Goal: Task Accomplishment & Management: Manage account settings

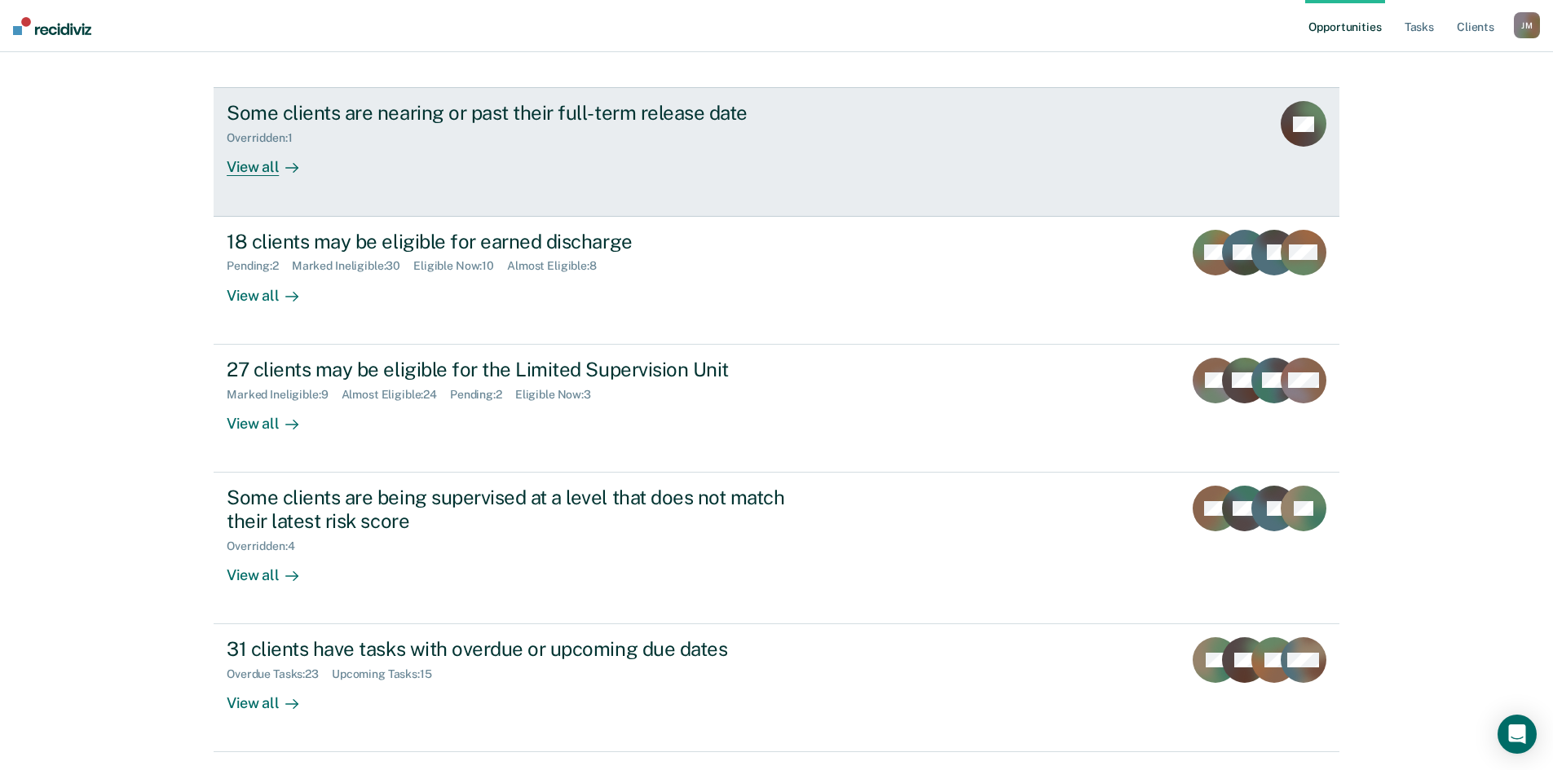
scroll to position [191, 0]
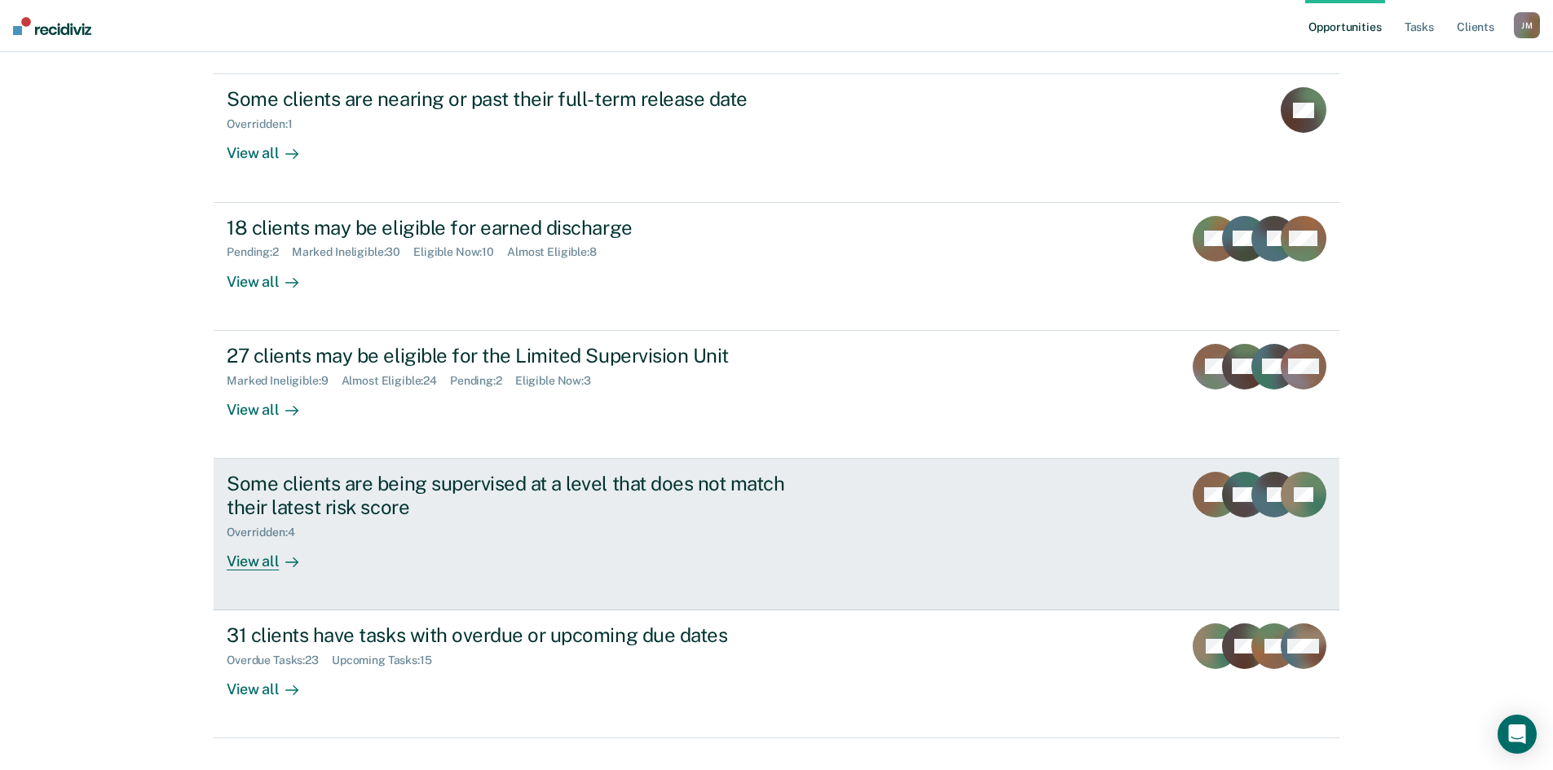
click at [254, 539] on div "View all" at bounding box center [272, 555] width 91 height 32
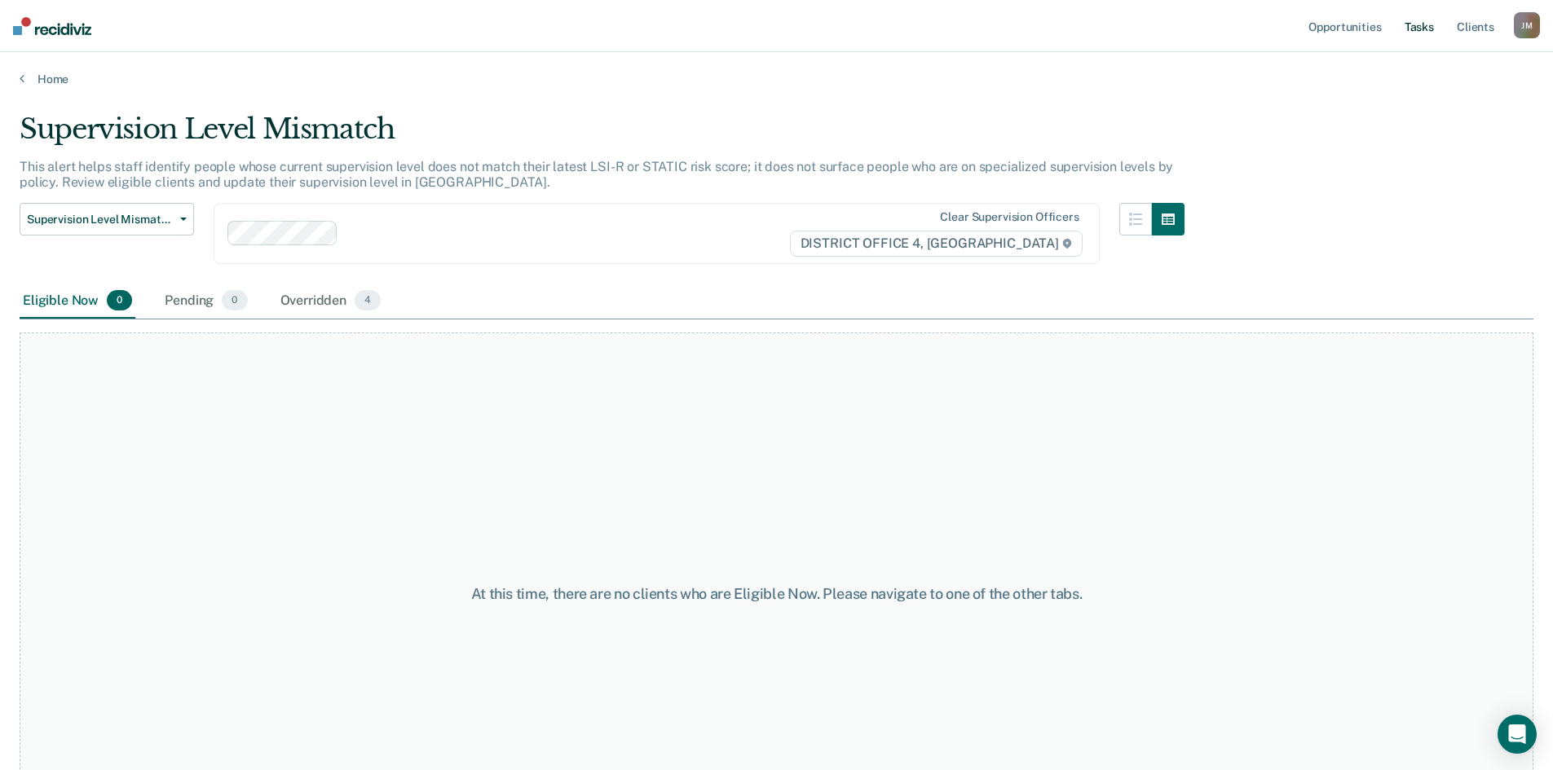
click at [1425, 26] on link "Tasks" at bounding box center [1419, 26] width 36 height 52
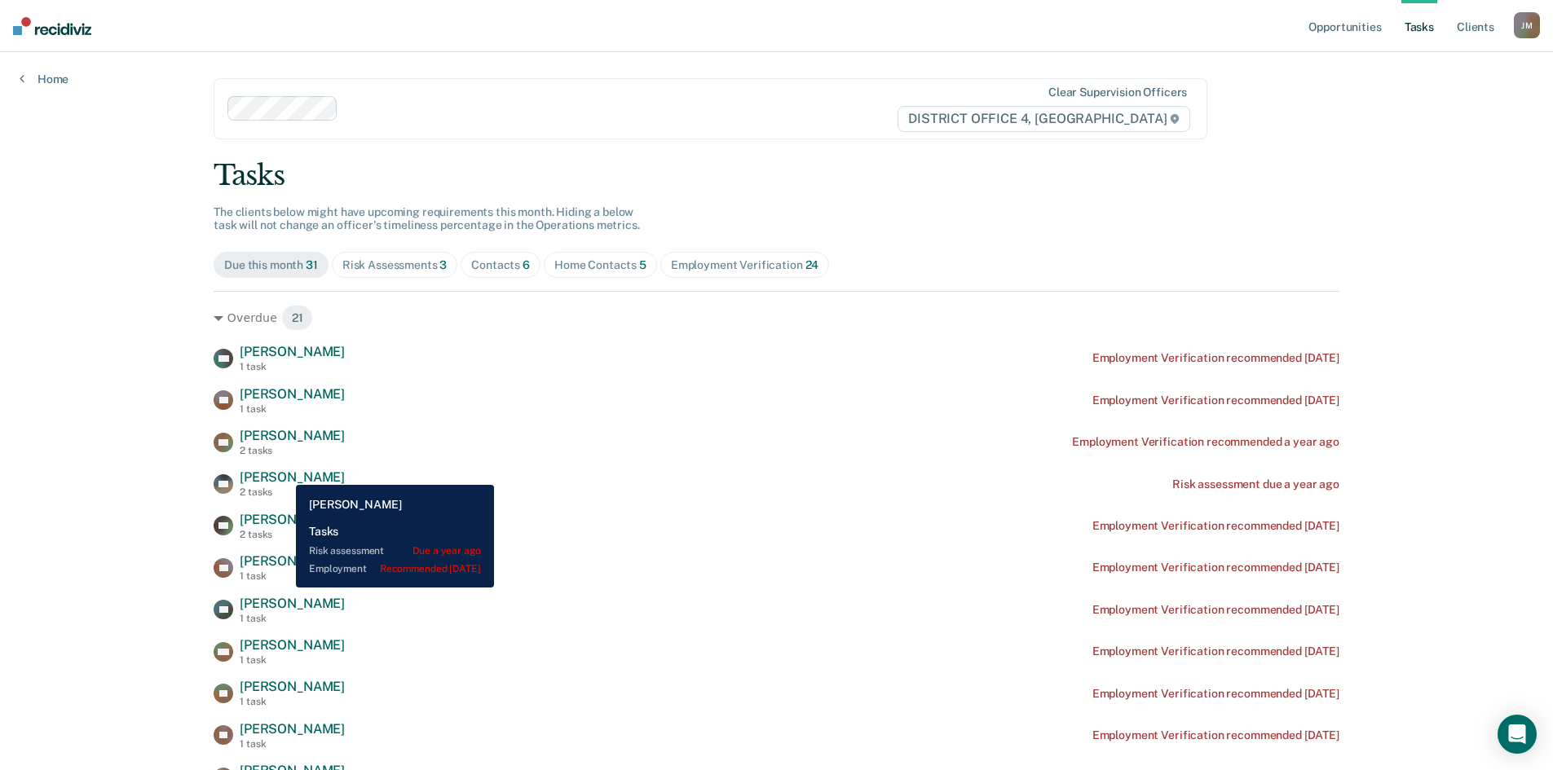
click at [284, 473] on span "[PERSON_NAME]" at bounding box center [292, 477] width 105 height 15
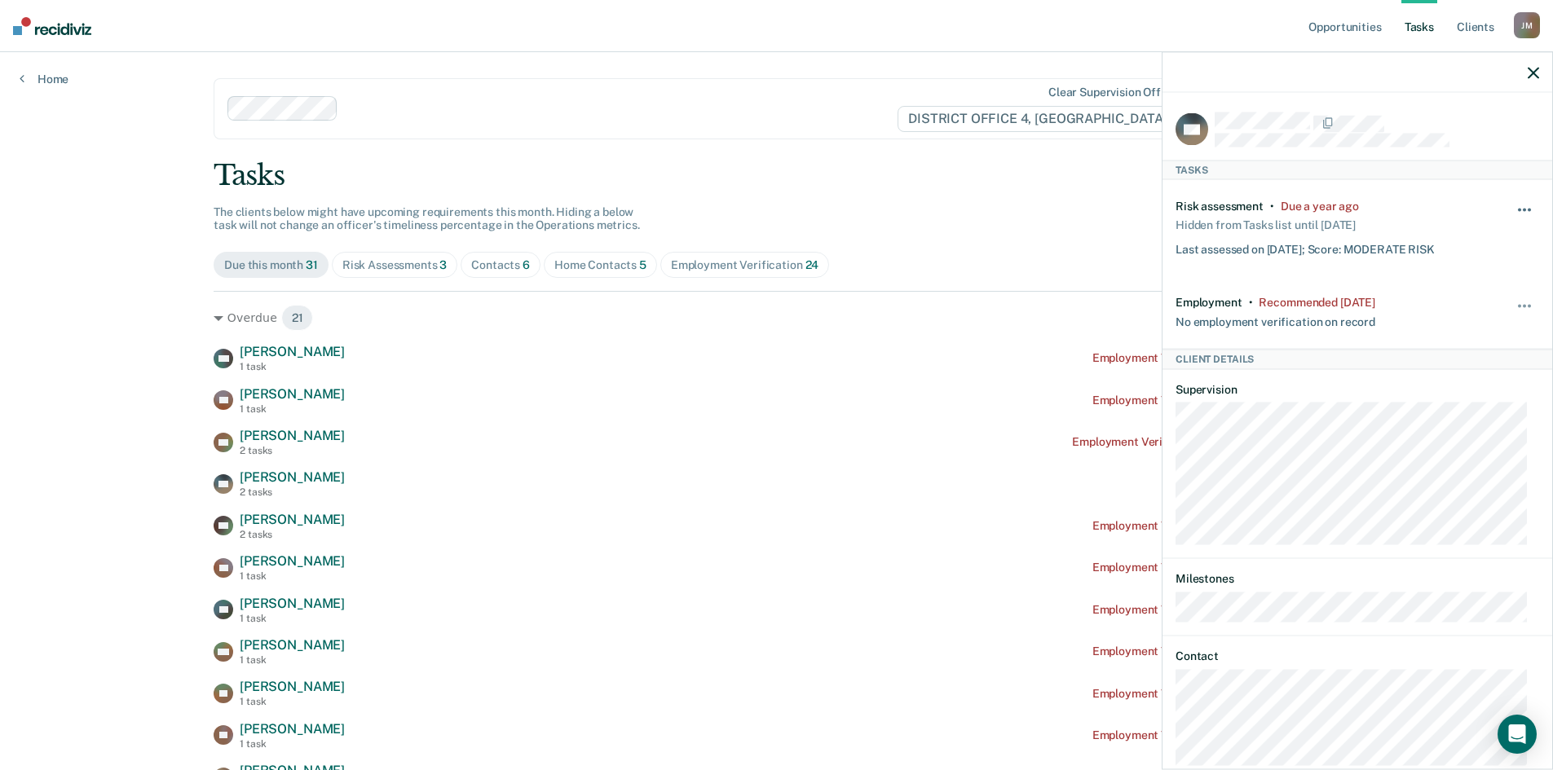
click at [1528, 209] on span "button" at bounding box center [1529, 210] width 3 height 3
click at [1422, 279] on button "7 days" at bounding box center [1480, 288] width 117 height 26
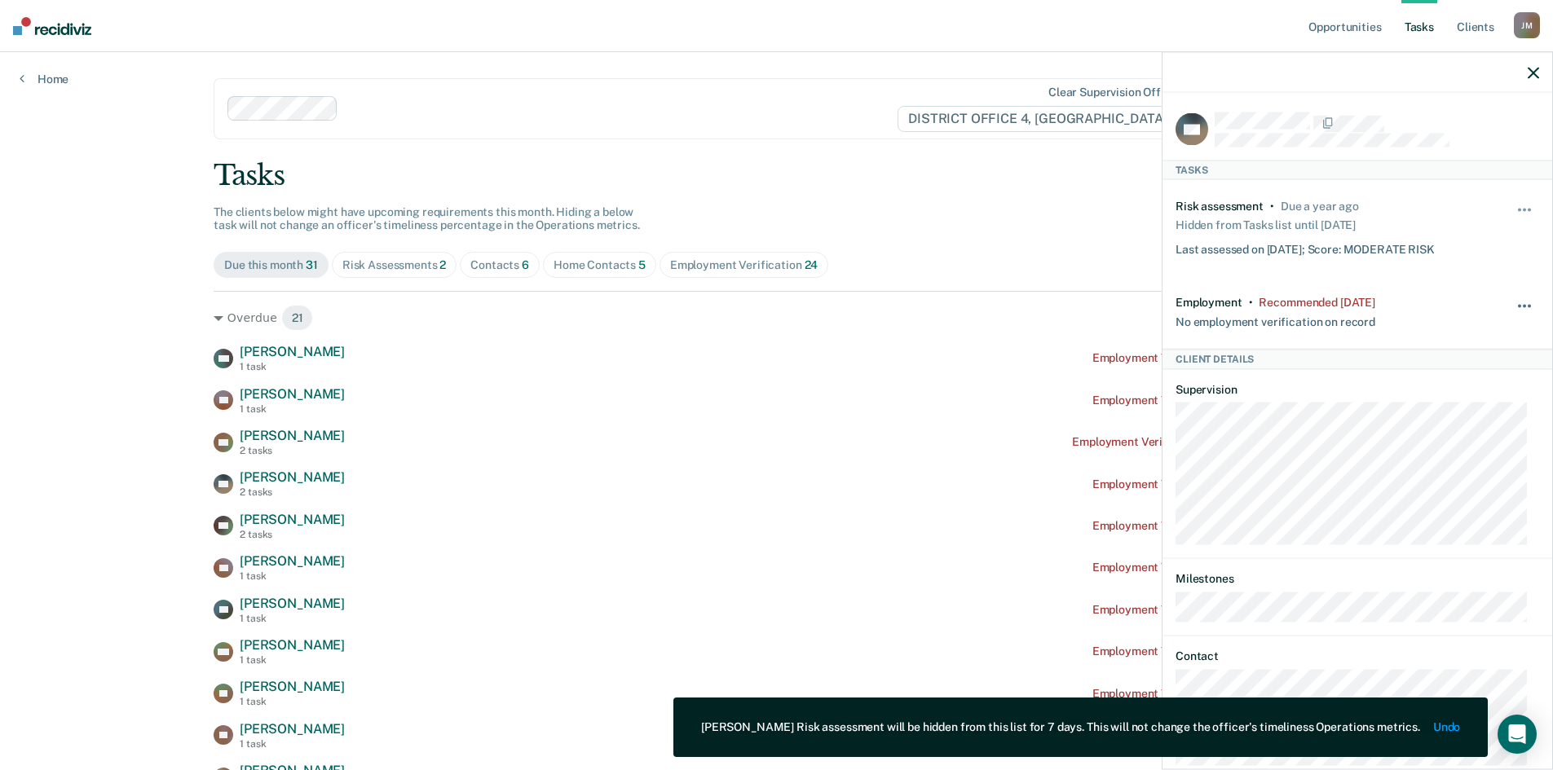
click at [1518, 304] on span "button" at bounding box center [1519, 305] width 3 height 3
click at [1482, 377] on button "7 days" at bounding box center [1480, 384] width 117 height 26
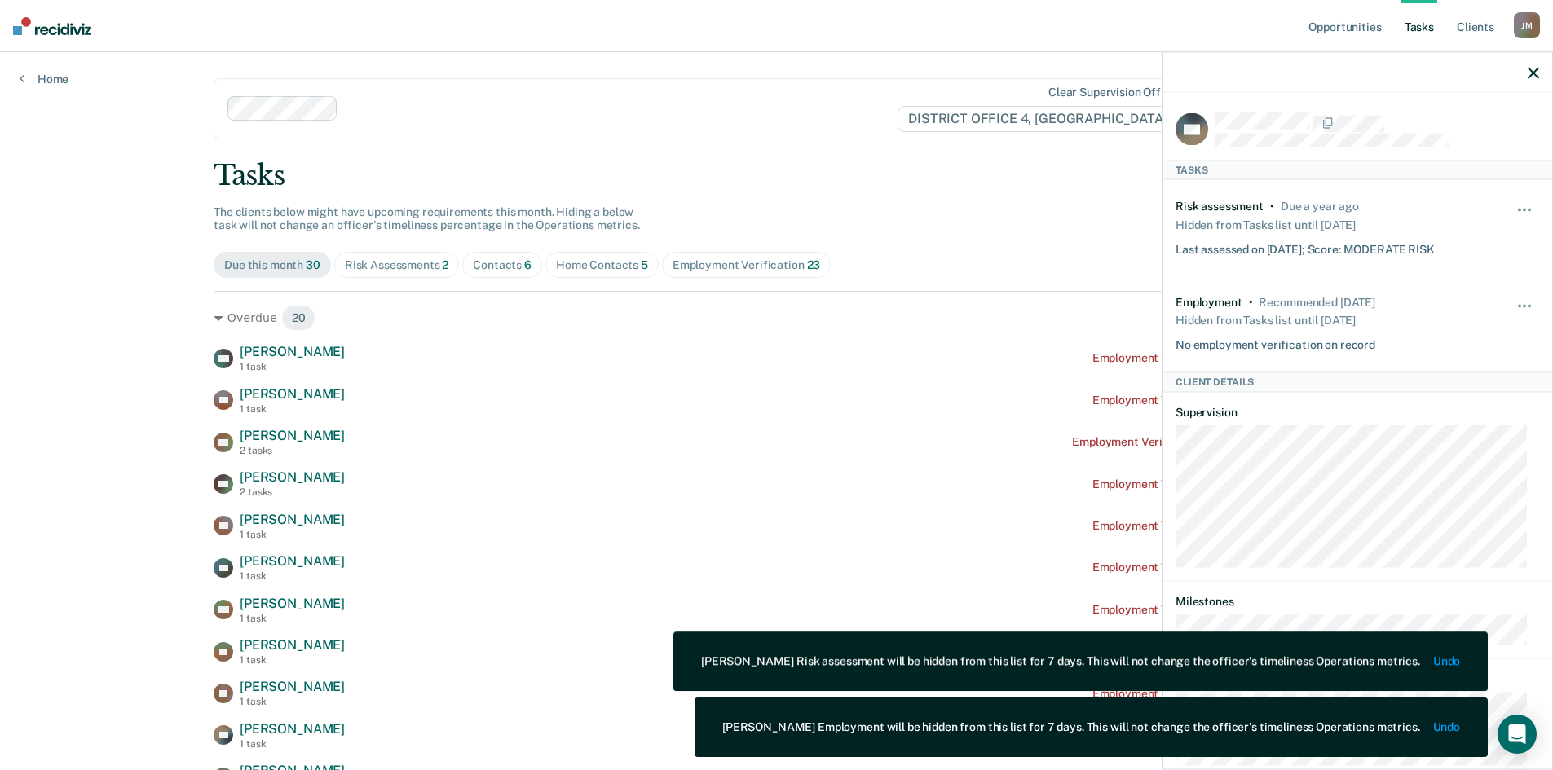
click at [1535, 71] on icon "button" at bounding box center [1533, 72] width 11 height 11
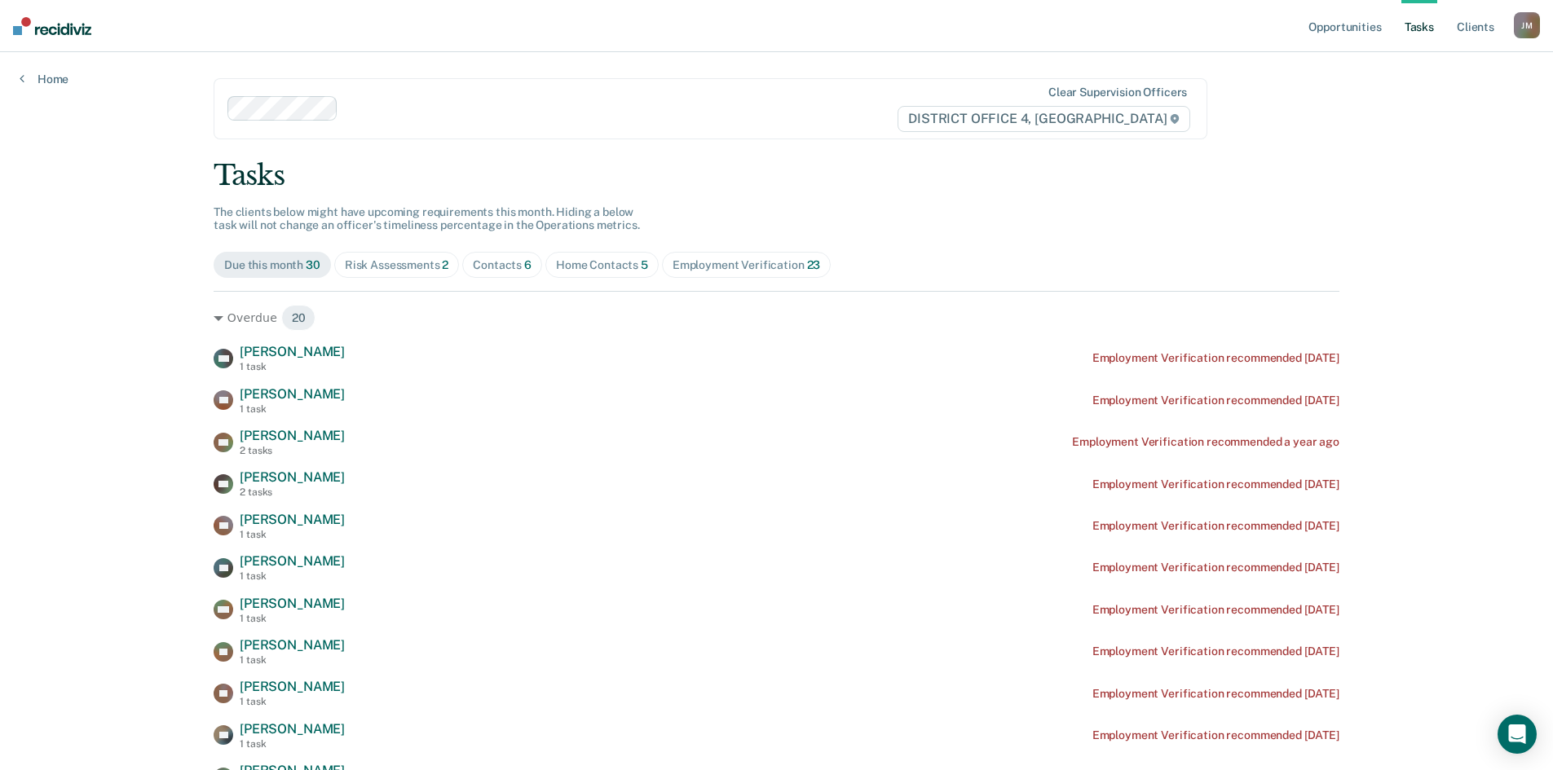
click at [598, 268] on div "Home Contacts 5" at bounding box center [602, 265] width 92 height 14
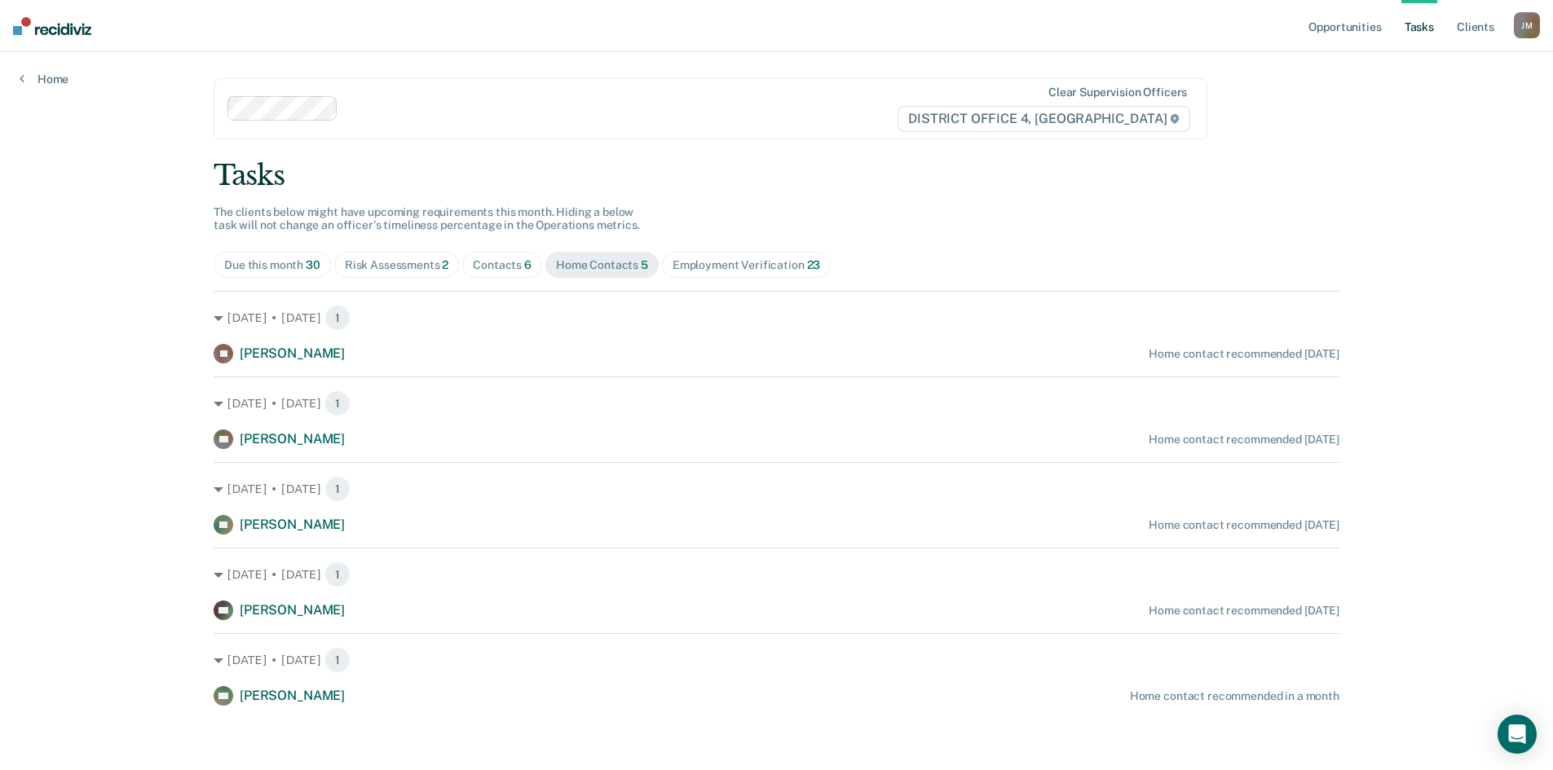
scroll to position [1, 0]
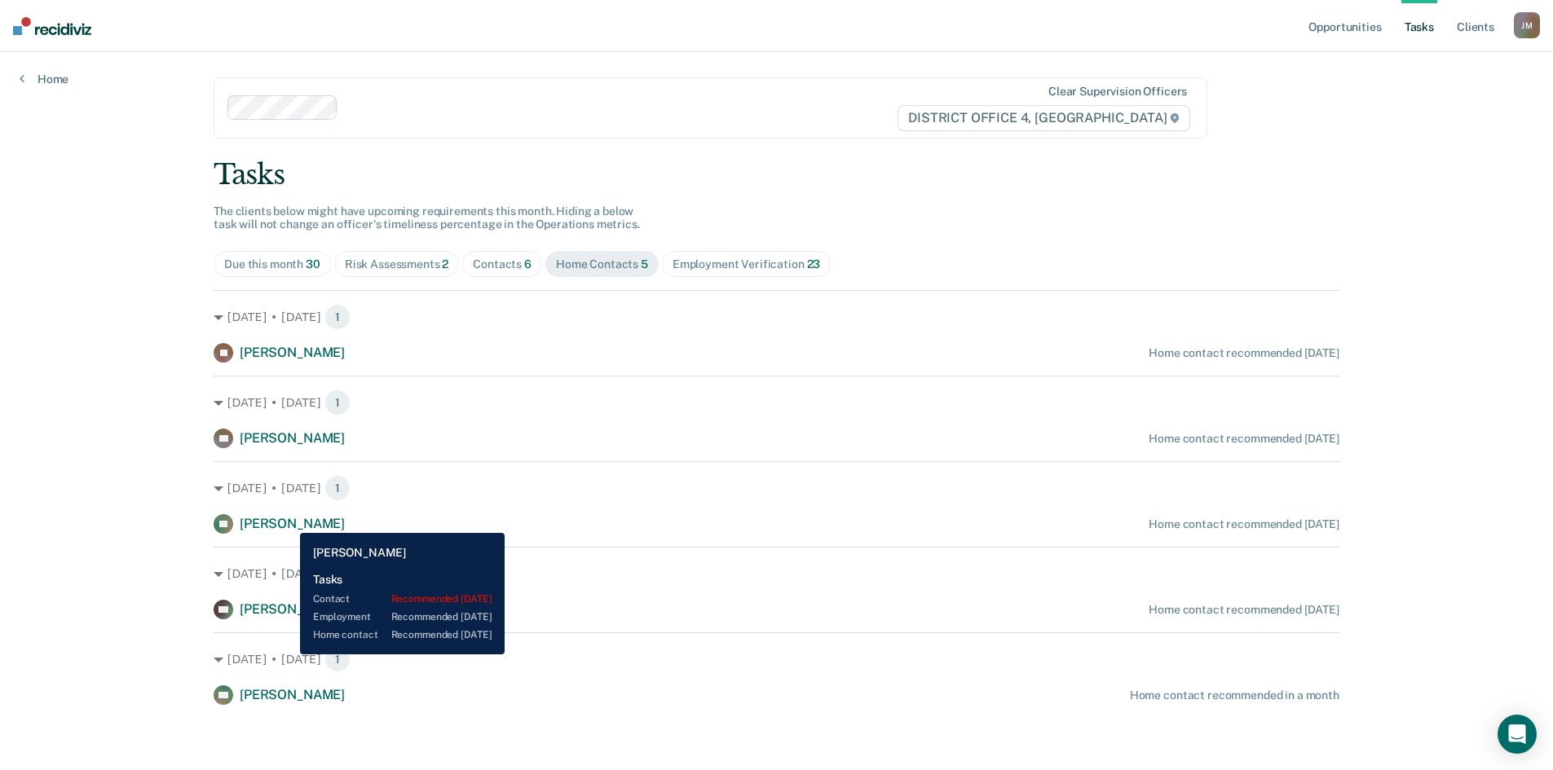
click at [288, 521] on span "[PERSON_NAME]" at bounding box center [292, 523] width 105 height 15
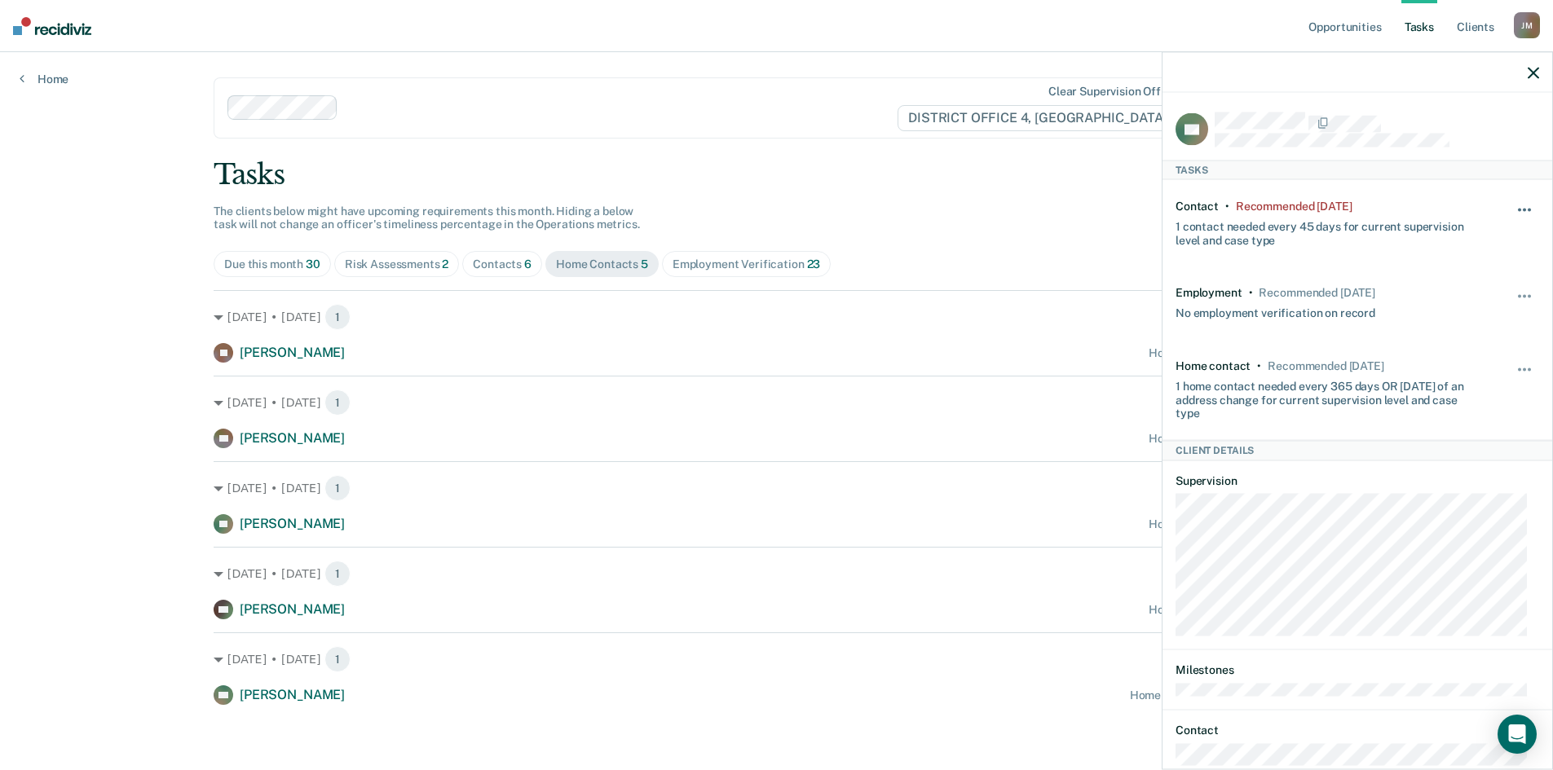
click at [1518, 209] on span "button" at bounding box center [1519, 210] width 3 height 3
click at [1445, 289] on button "7 days" at bounding box center [1480, 288] width 117 height 26
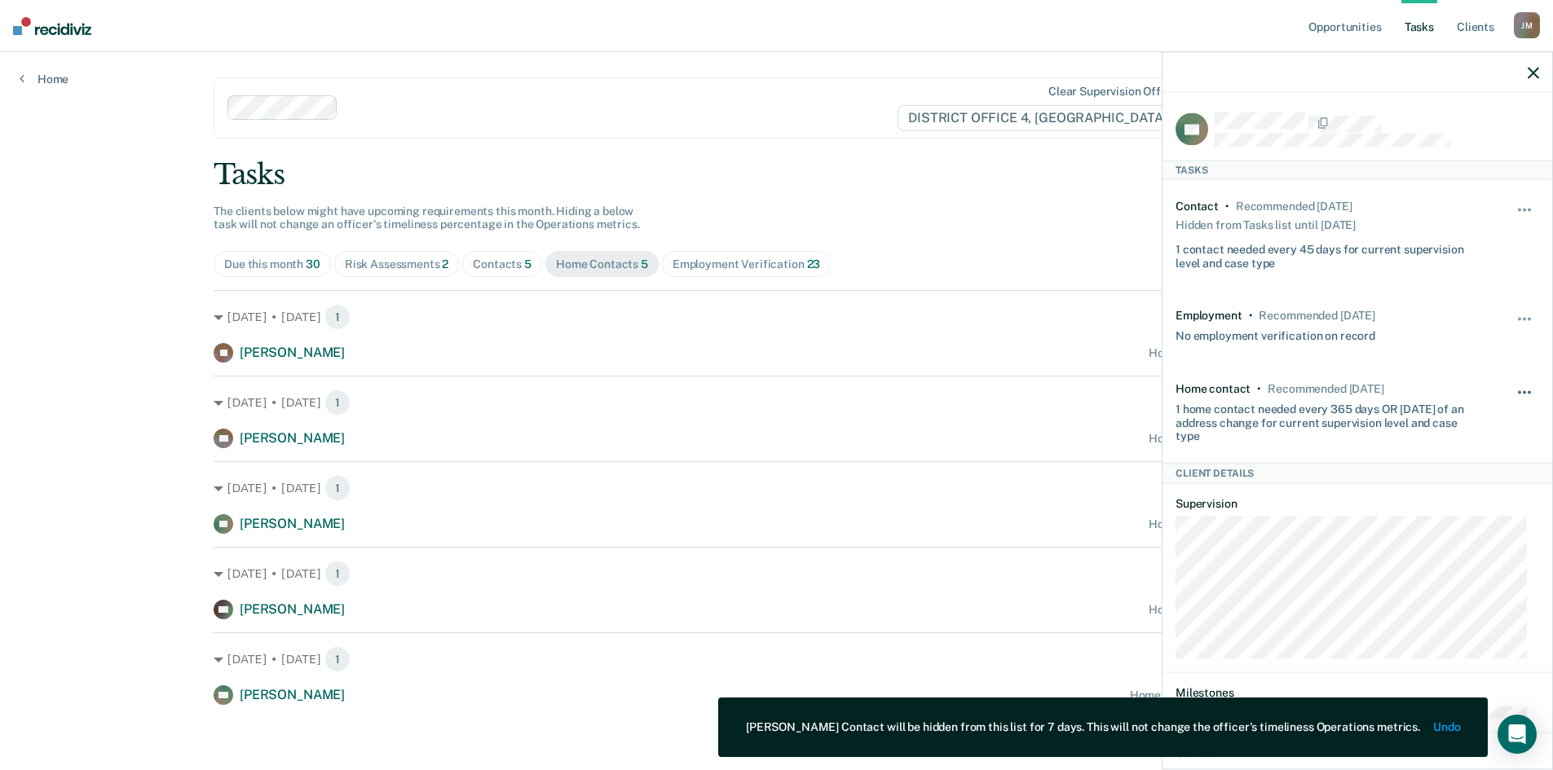
click at [1512, 388] on button "button" at bounding box center [1525, 401] width 28 height 26
click at [1453, 493] on button "30 days" at bounding box center [1480, 496] width 117 height 26
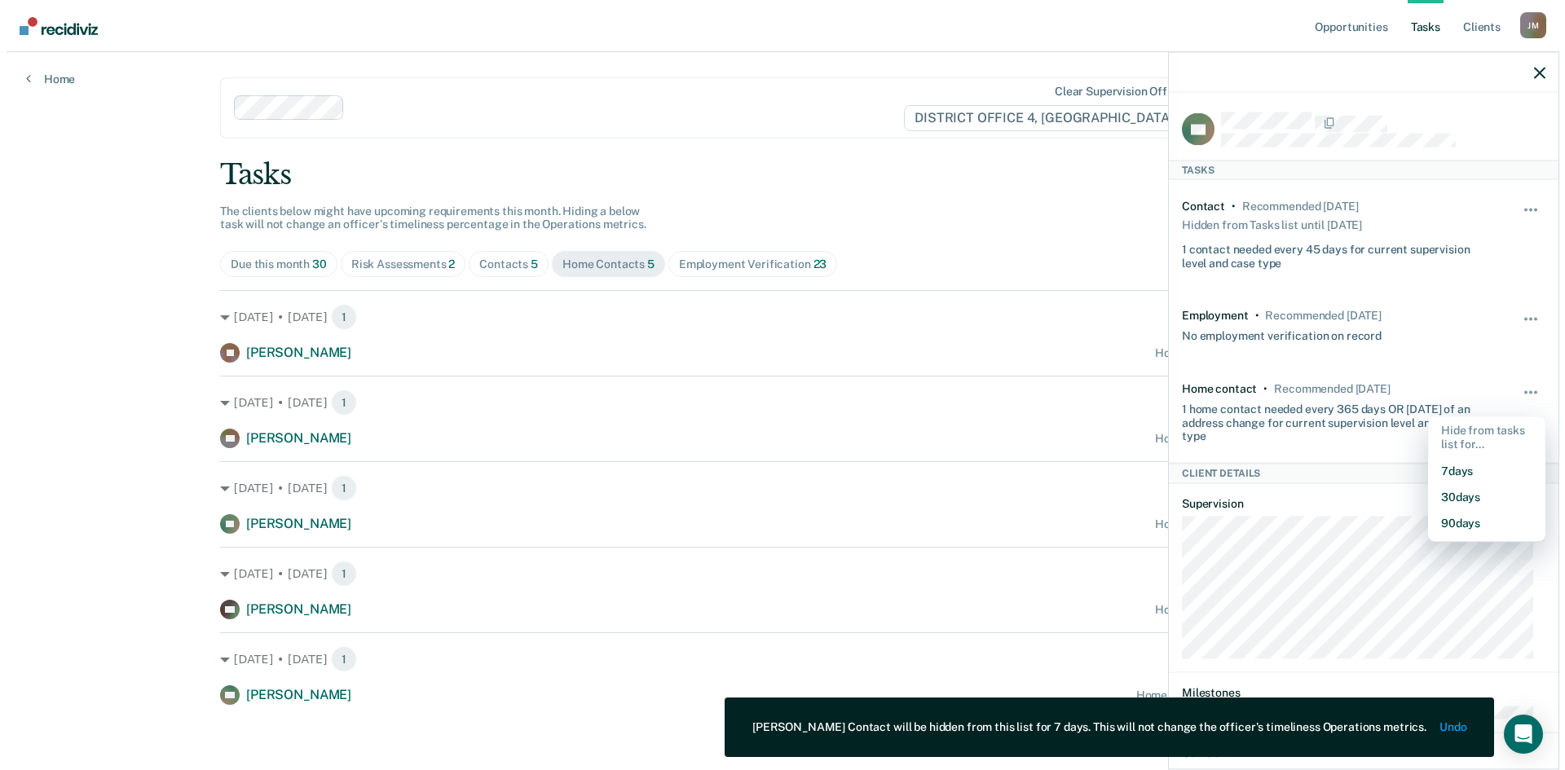
scroll to position [0, 0]
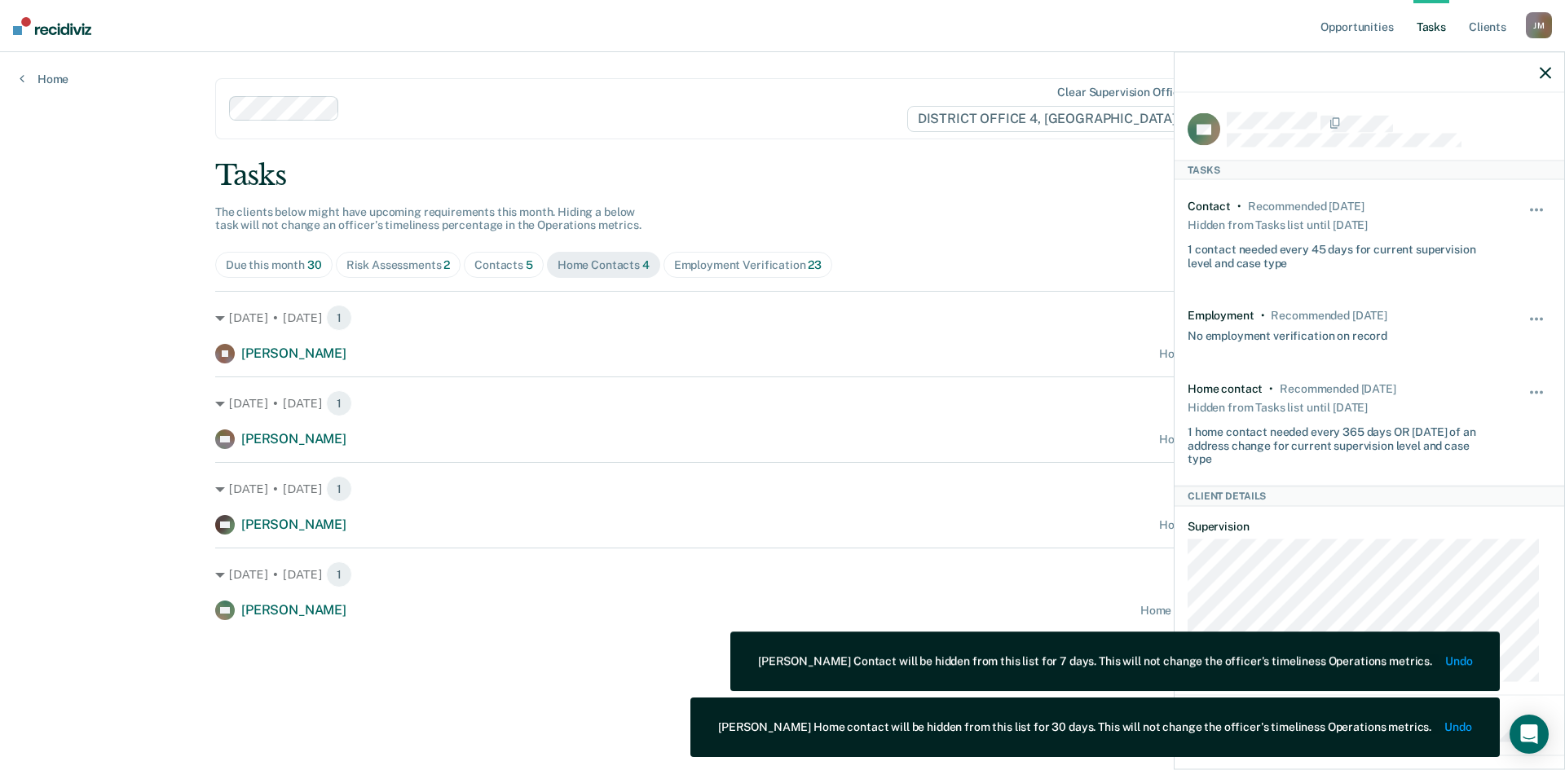
click at [1549, 73] on icon "button" at bounding box center [1545, 72] width 11 height 11
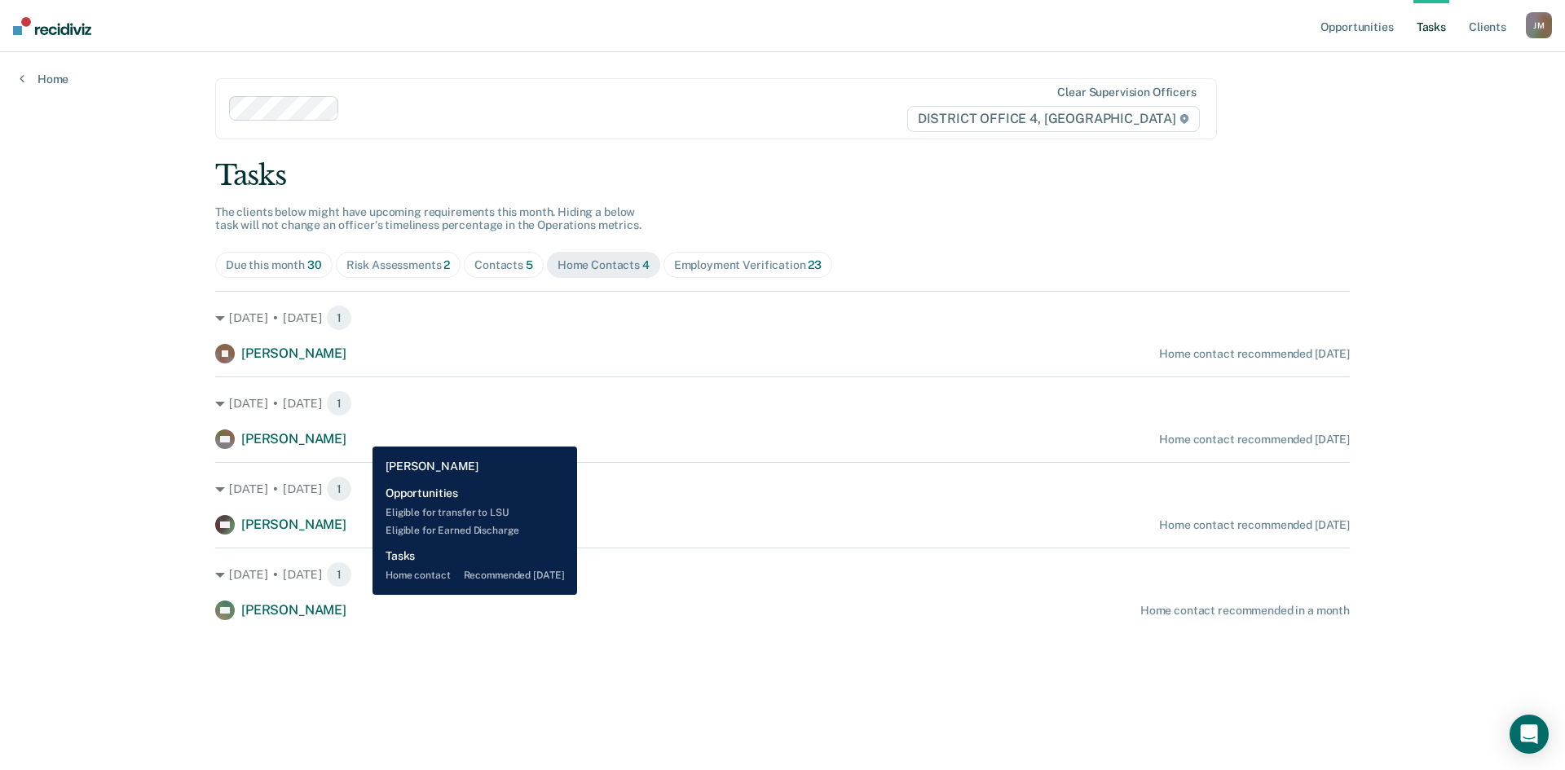
click at [346, 434] on span "[PERSON_NAME]" at bounding box center [293, 438] width 105 height 15
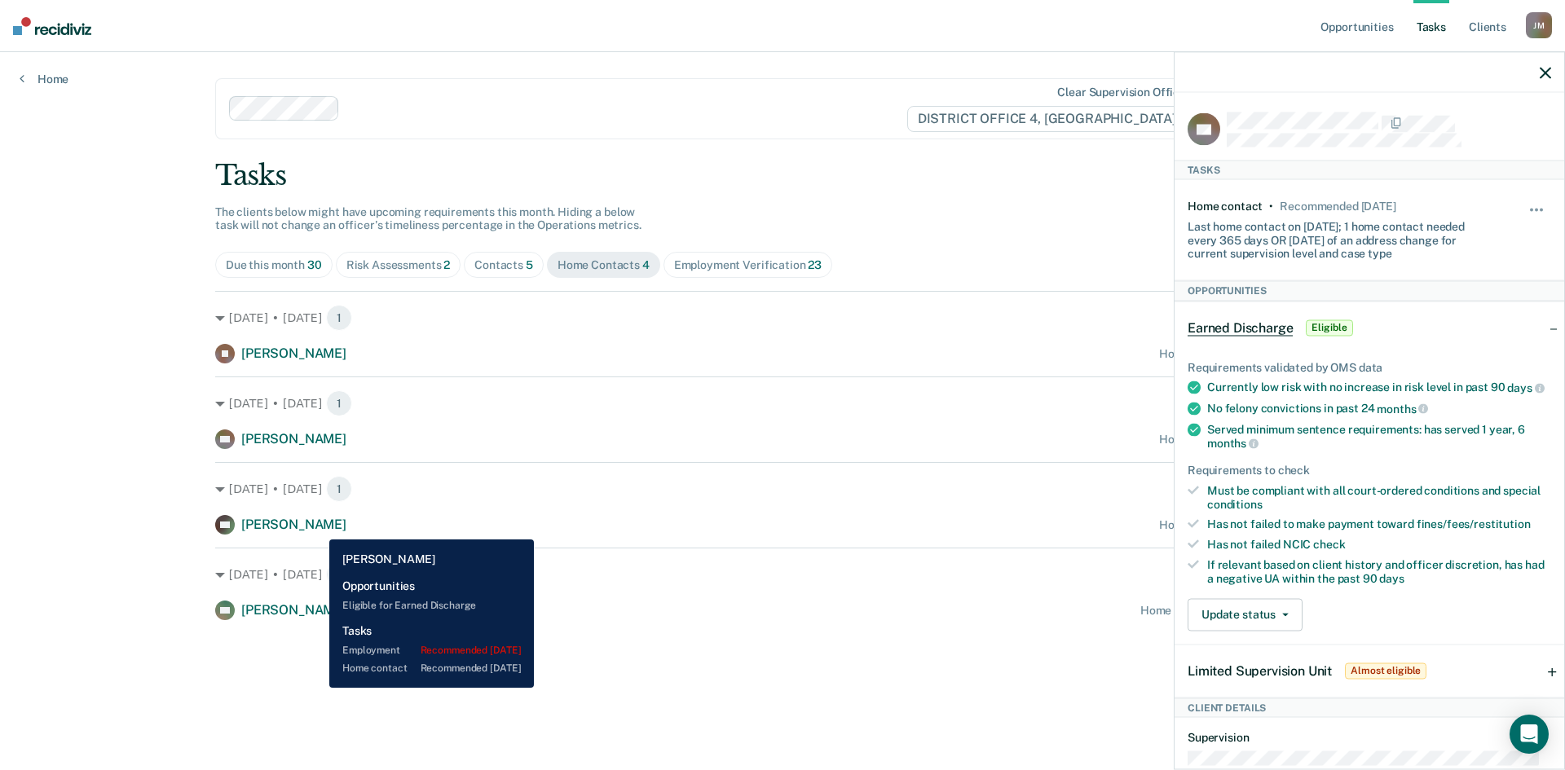
click at [317, 527] on span "[PERSON_NAME]" at bounding box center [293, 524] width 105 height 15
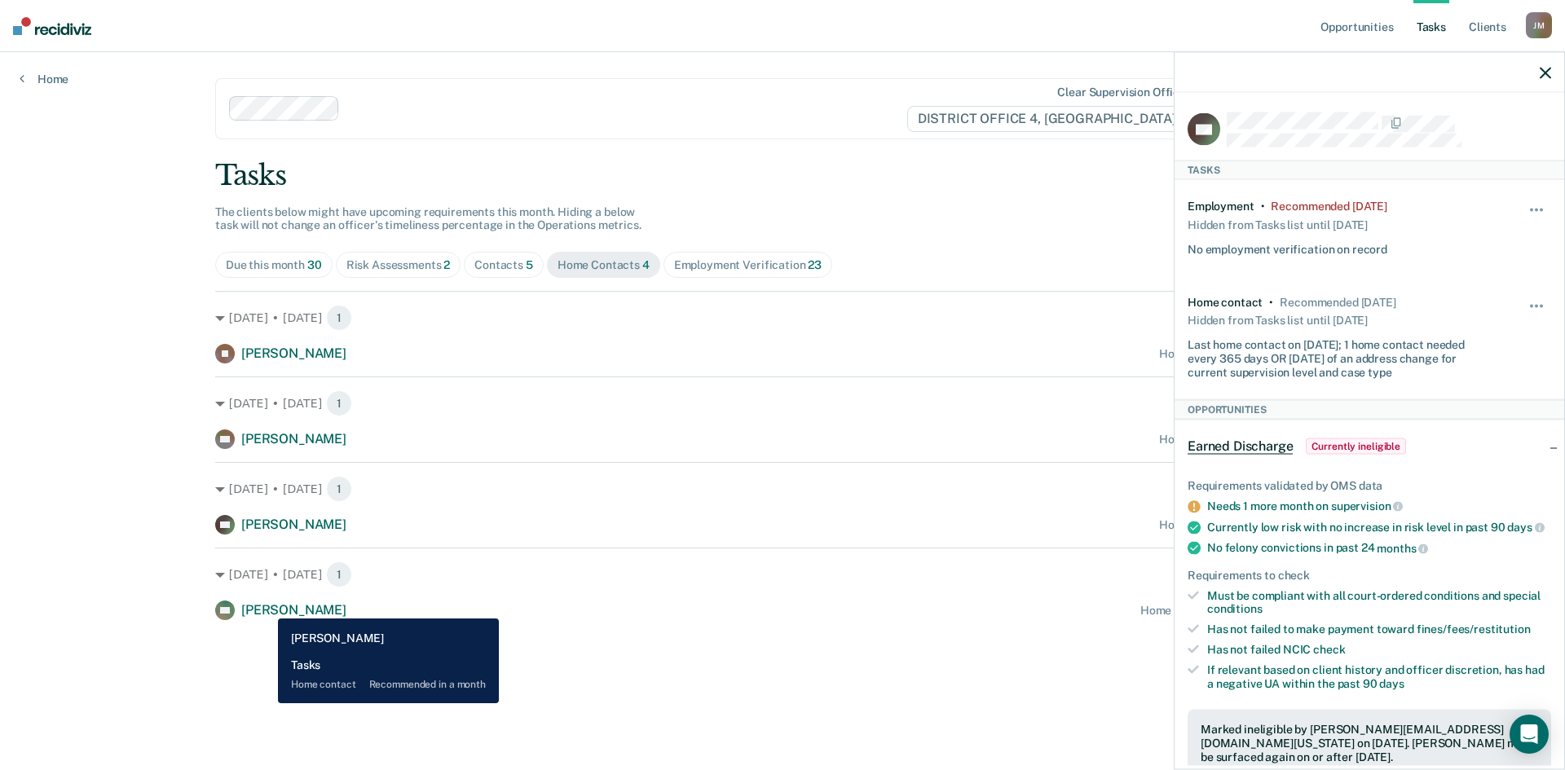
click at [266, 606] on span "[PERSON_NAME]" at bounding box center [293, 609] width 105 height 15
